Goal: Information Seeking & Learning: Learn about a topic

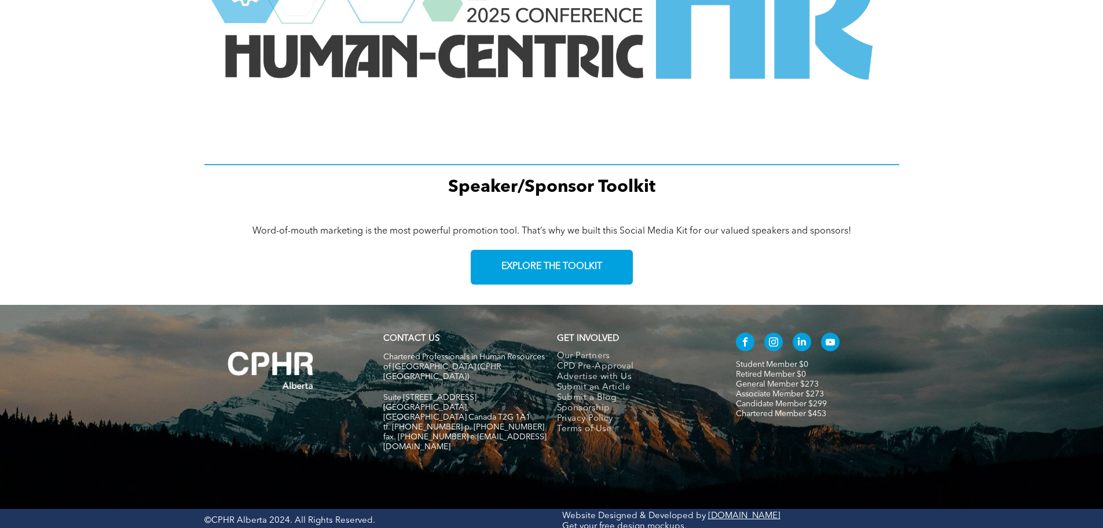
scroll to position [1440, 0]
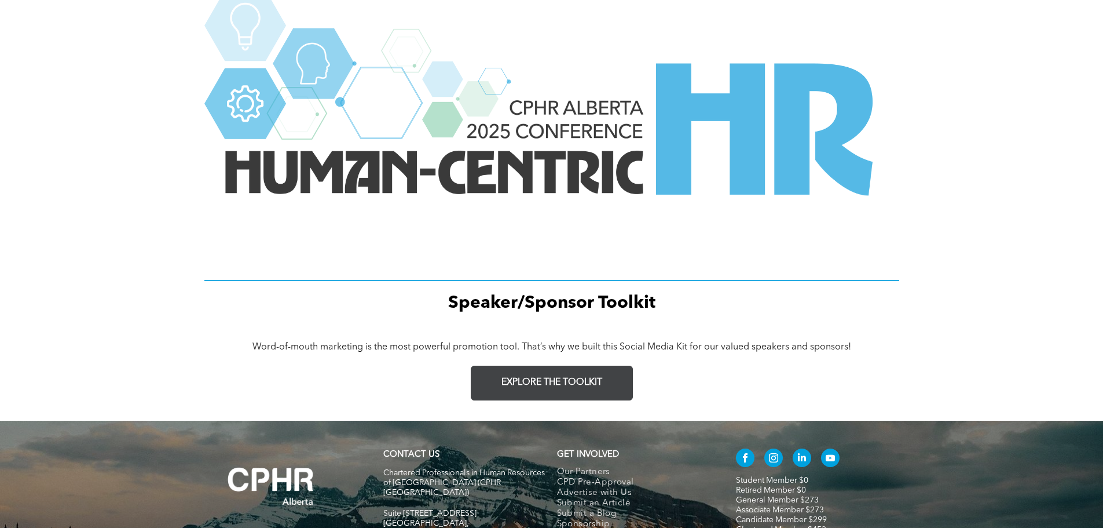
click at [523, 379] on span "EXPLORE THE TOOLKIT" at bounding box center [552, 382] width 101 height 11
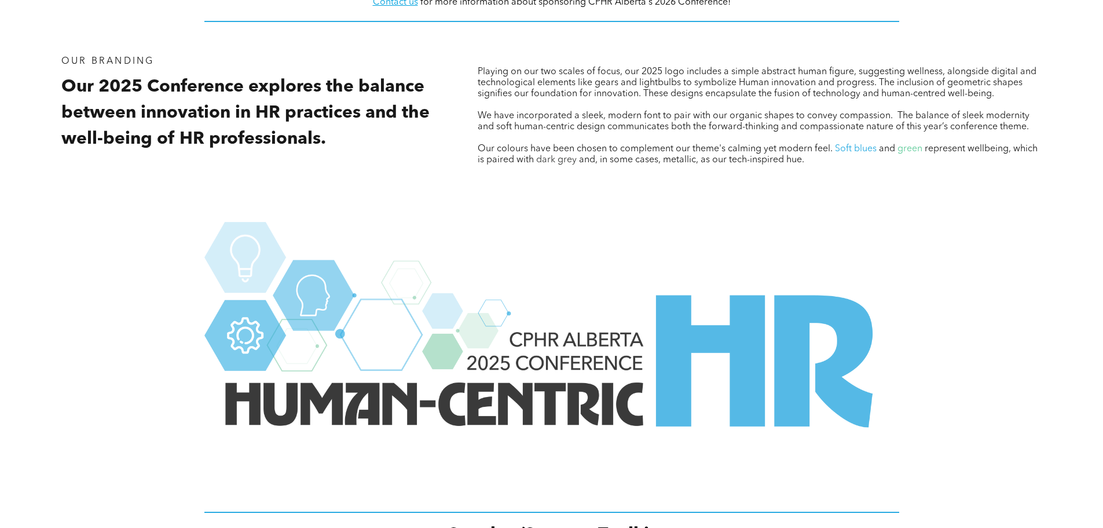
scroll to position [1093, 0]
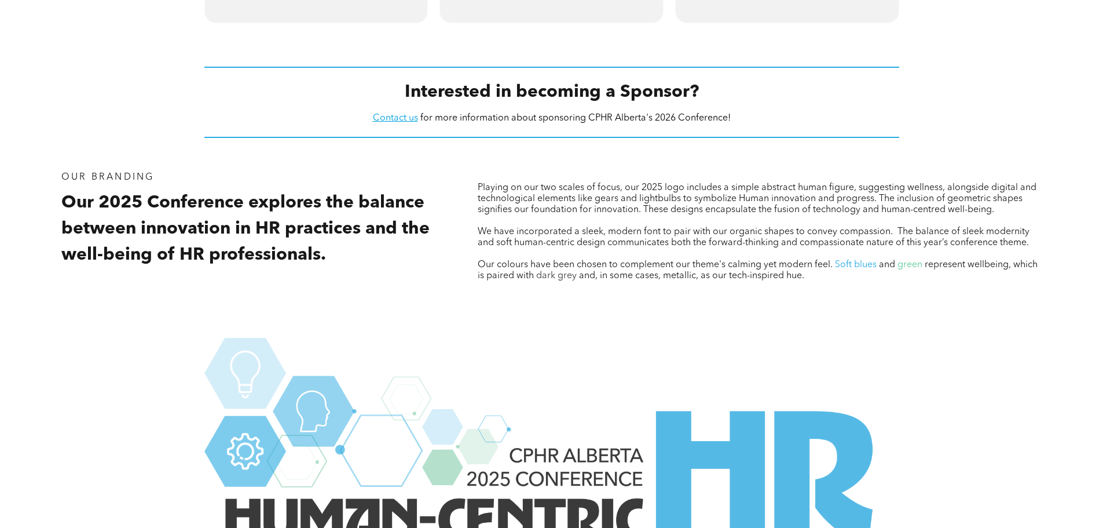
drag, startPoint x: 825, startPoint y: 280, endPoint x: 470, endPoint y: 184, distance: 367.3
click at [470, 184] on div "Playing on our two scales of focus, our 2025 logo includes a simple abstract hu…" at bounding box center [760, 241] width 583 height 159
copy div "Playing on our two scales of focus, our 2025 logo includes a simple abstract hu…"
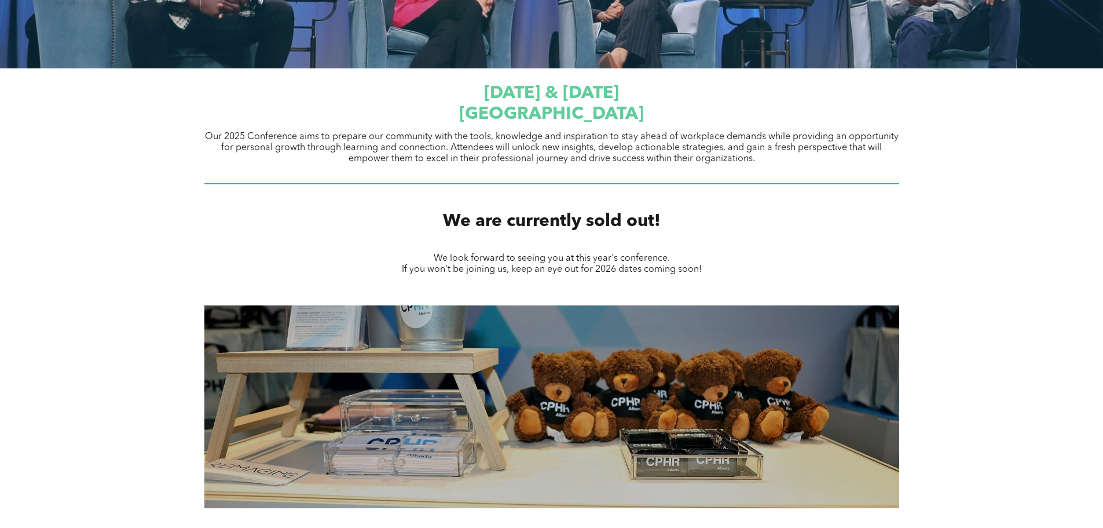
scroll to position [340, 0]
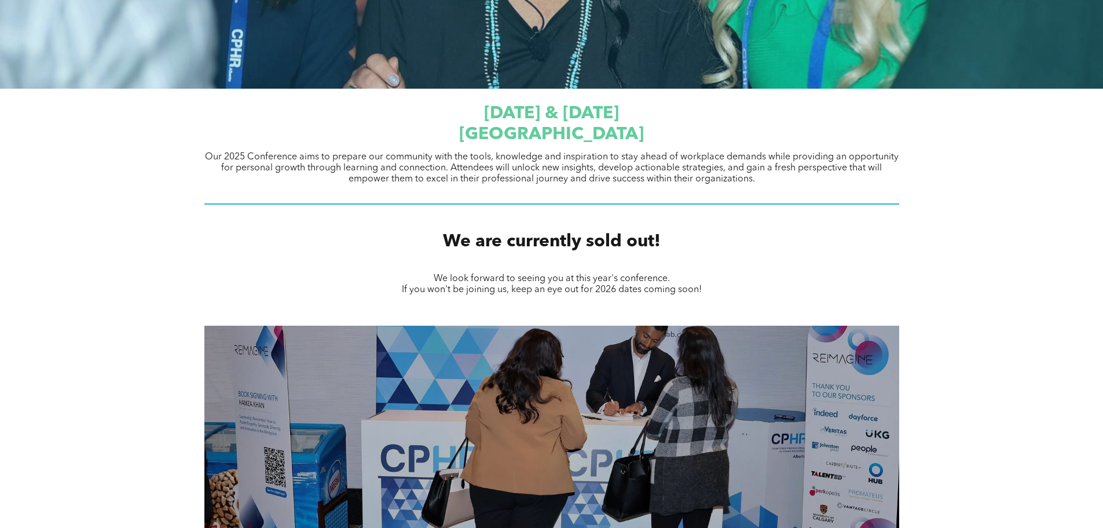
drag, startPoint x: 352, startPoint y: 103, endPoint x: 593, endPoint y: 165, distance: 249.3
click at [766, 180] on div "September 23 & 24, 2025 JW Marriott Edmonton ICE District Our 2025 Conference a…" at bounding box center [551, 154] width 695 height 114
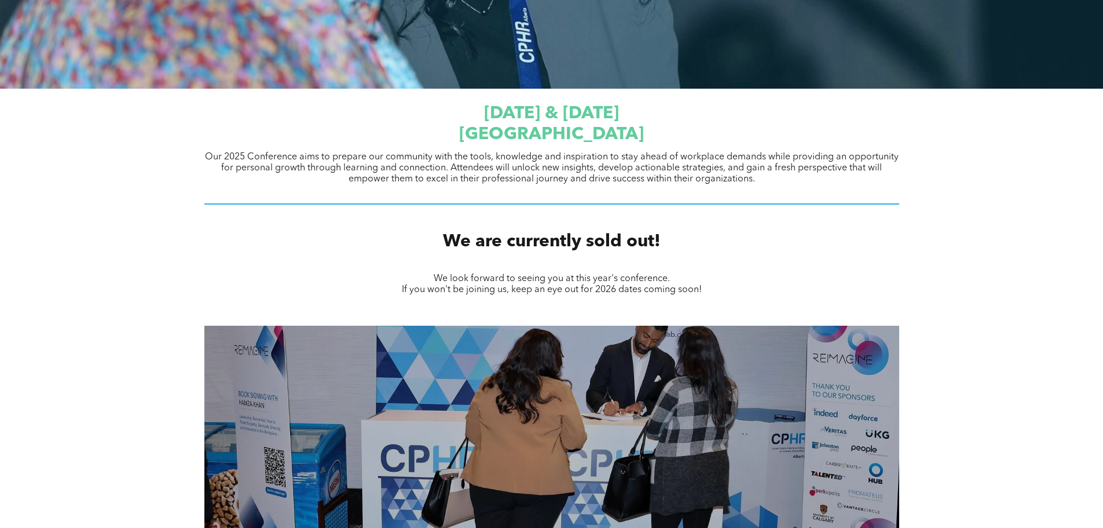
copy div "September 23 & 24, 2025 JW Marriott Edmonton ICE District Our 2025 Conference a…"
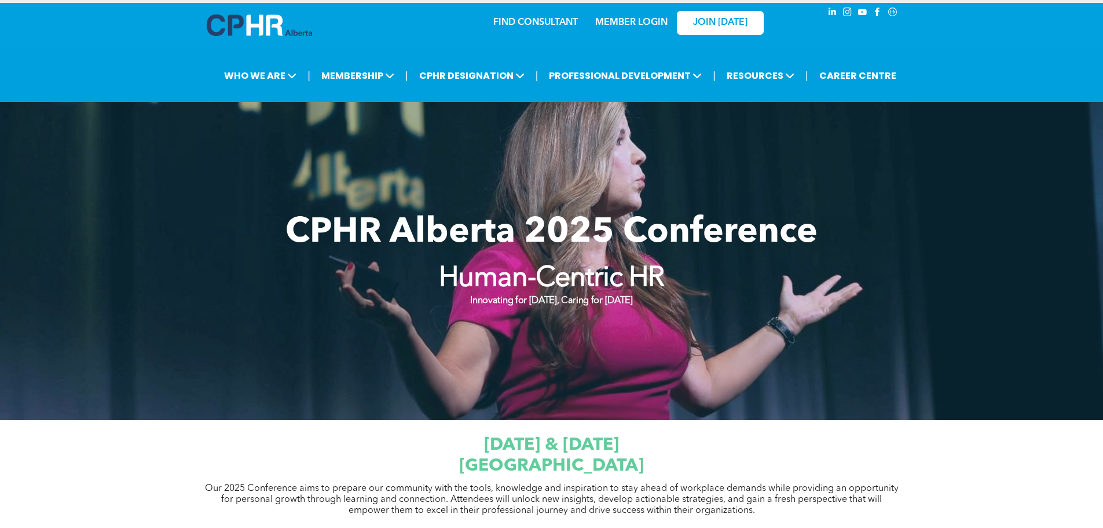
scroll to position [0, 0]
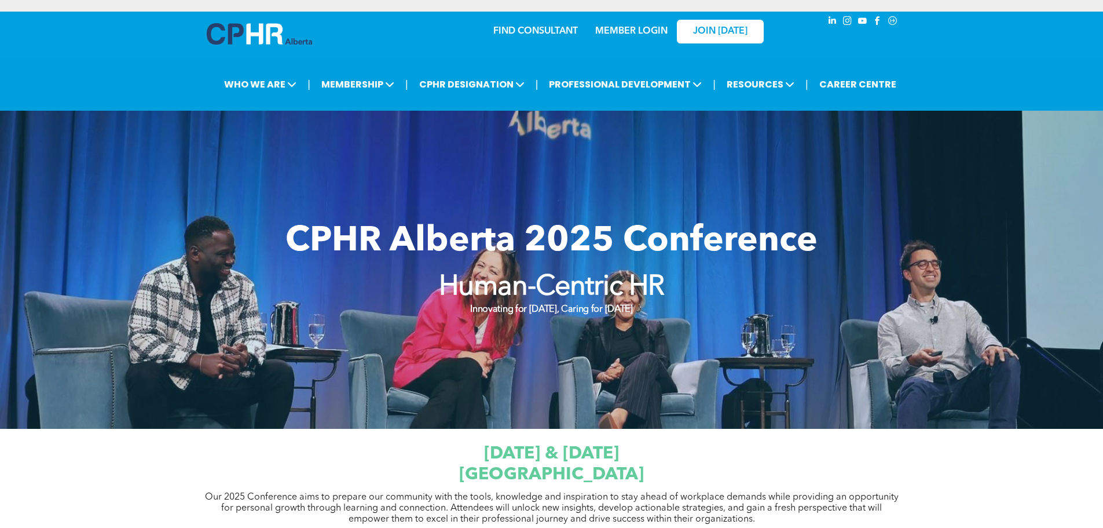
drag, startPoint x: 657, startPoint y: 314, endPoint x: 313, endPoint y: 238, distance: 352.9
click at [312, 238] on div "CPHR Alberta 2025 Conference Human-Centric HR Innovating for Tomorrow, Caring f…" at bounding box center [551, 269] width 695 height 121
click at [306, 233] on span "CPHR Alberta 2025 Conference" at bounding box center [552, 241] width 532 height 35
click at [284, 236] on h1 "CPHR Alberta 2025 Conference" at bounding box center [551, 241] width 611 height 35
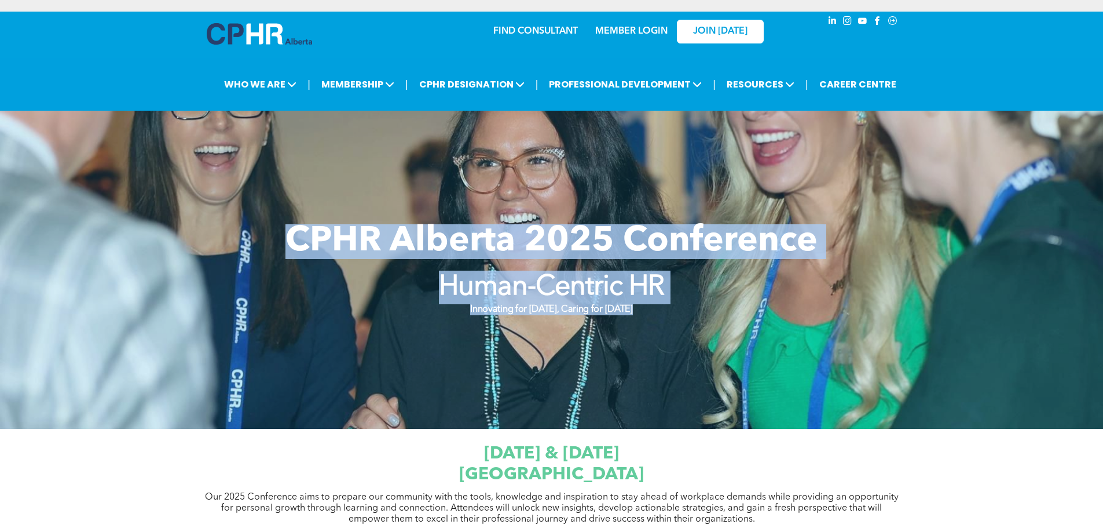
drag, startPoint x: 284, startPoint y: 236, endPoint x: 608, endPoint y: 283, distance: 326.5
click at [654, 302] on div "CPHR Alberta 2025 Conference Human-Centric HR Innovating for Tomorrow, Caring f…" at bounding box center [551, 269] width 695 height 121
copy div "CPHR Alberta 2025 Conference Human-Centric HR"
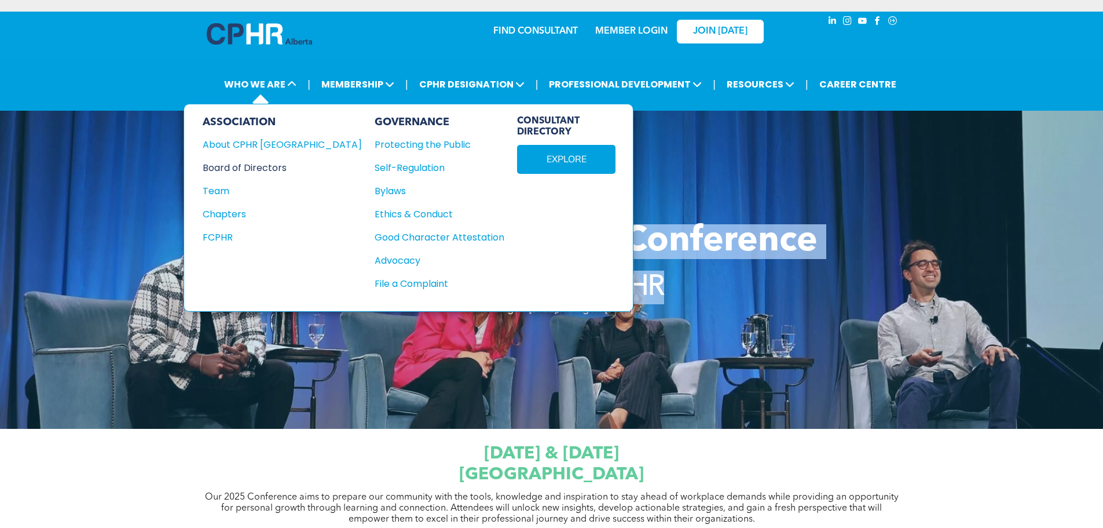
click at [255, 167] on div "Board of Directors" at bounding box center [275, 167] width 144 height 14
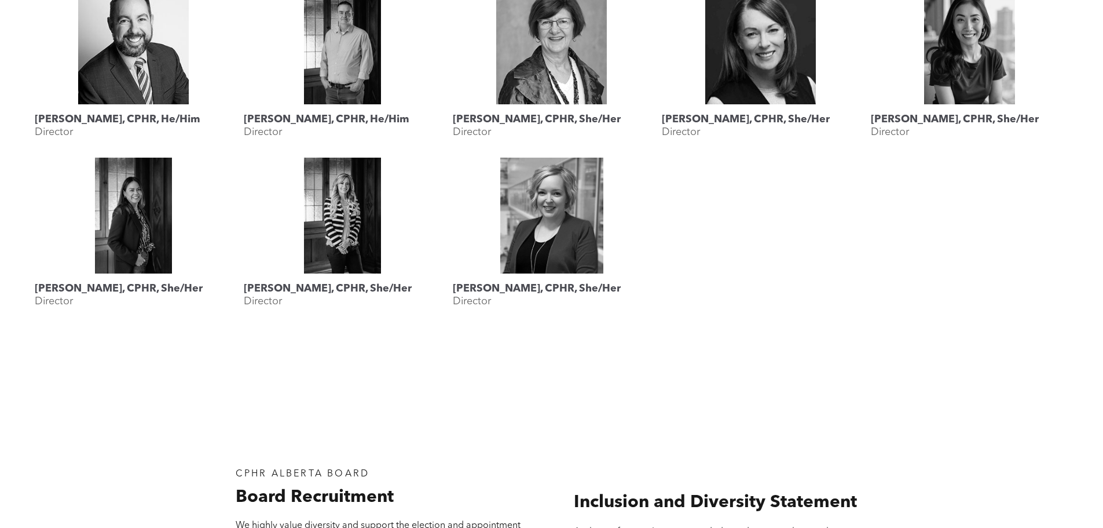
scroll to position [637, 0]
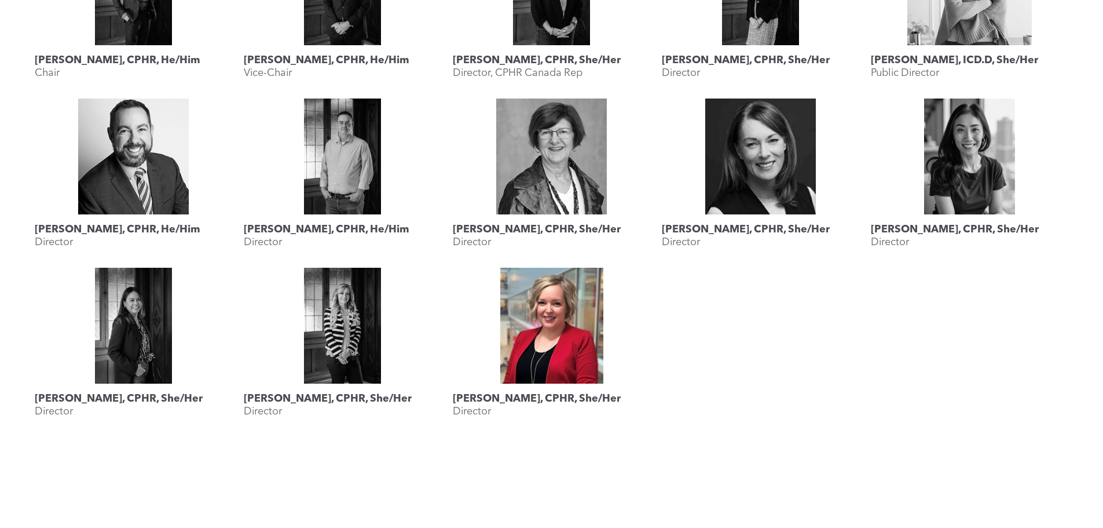
click at [553, 335] on link "Shauna Yohemas, CPHR, She/Her" at bounding box center [551, 326] width 197 height 116
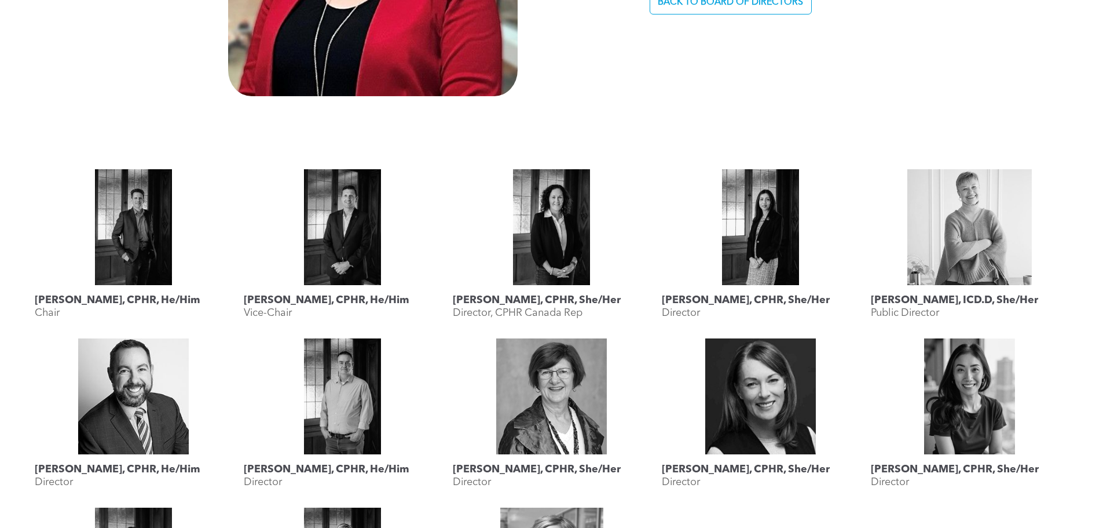
scroll to position [1100, 0]
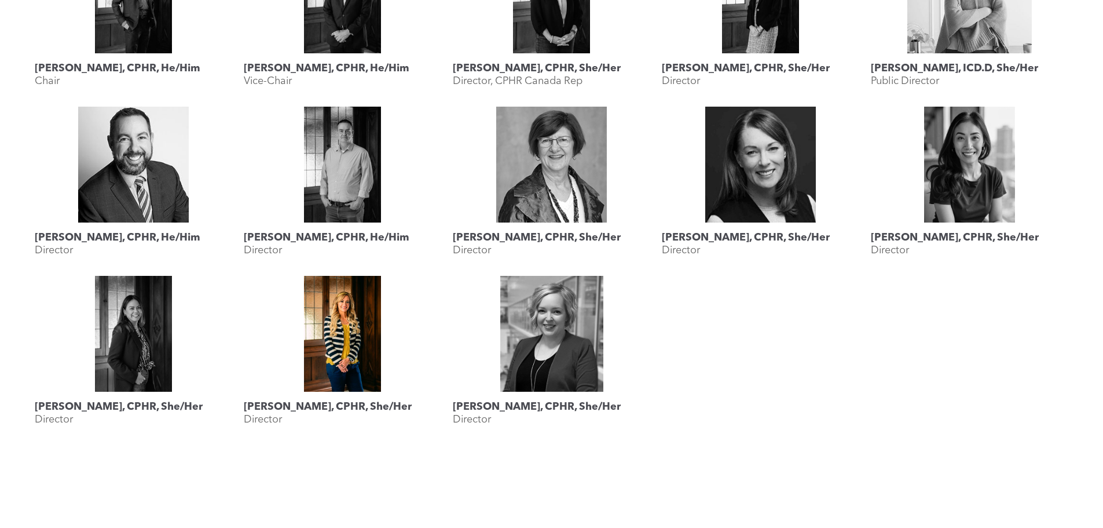
click at [377, 328] on link at bounding box center [342, 334] width 197 height 116
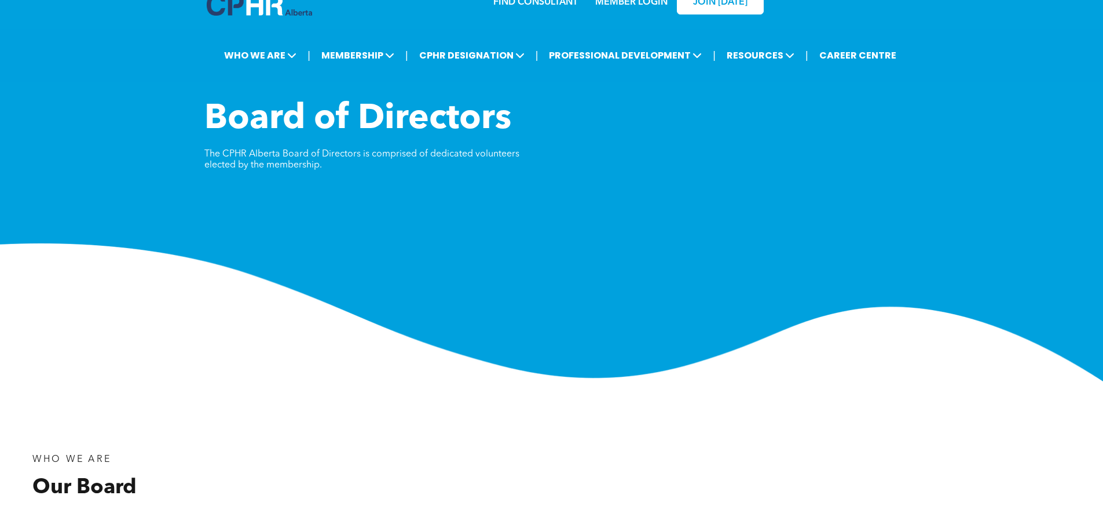
scroll to position [0, 0]
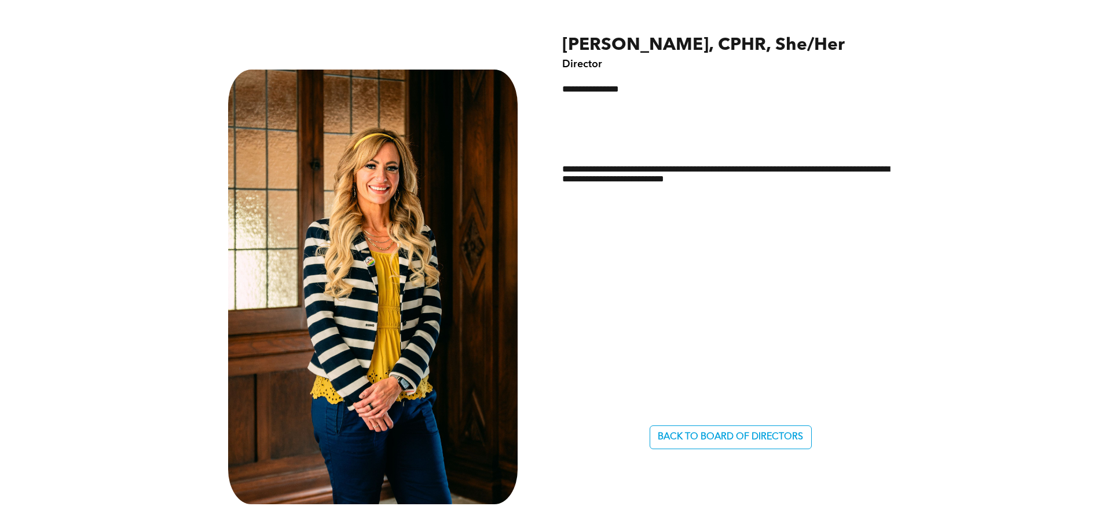
scroll to position [463, 0]
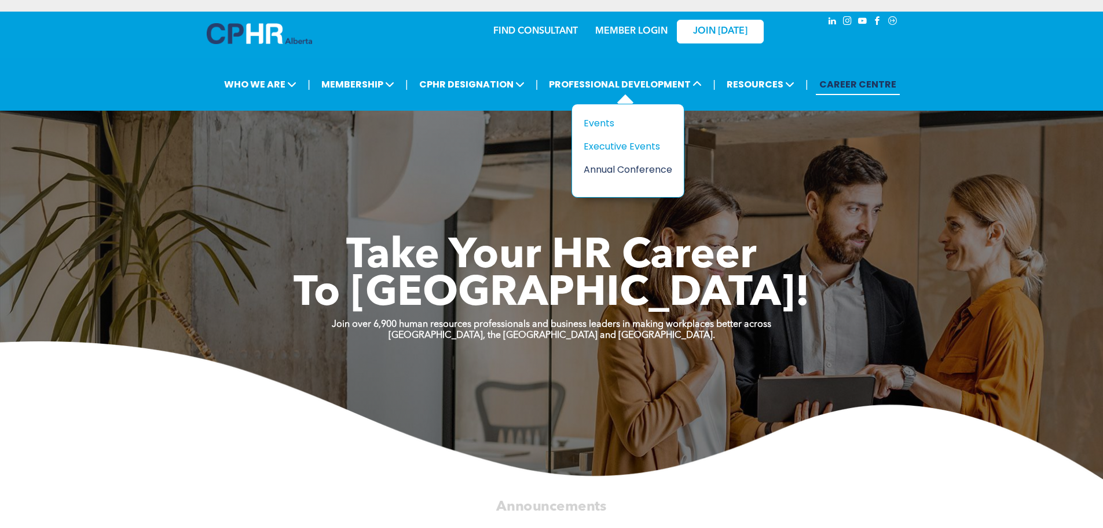
click at [627, 174] on div "Annual Conference" at bounding box center [624, 169] width 80 height 14
